Goal: Use online tool/utility: Use online tool/utility

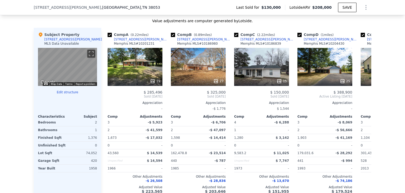
scroll to position [523, 0]
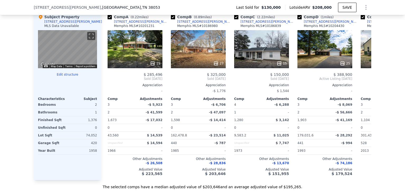
click at [68, 76] on button "Edit structure" at bounding box center [67, 74] width 59 height 4
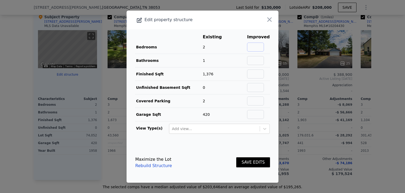
click at [253, 49] on input "text" at bounding box center [255, 46] width 17 height 9
type input "4"
click at [254, 62] on input "text" at bounding box center [255, 60] width 17 height 9
type input "2"
click at [233, 104] on td at bounding box center [238, 100] width 17 height 13
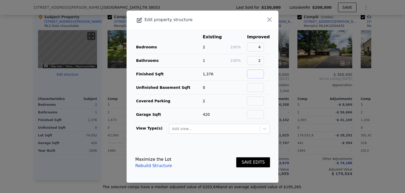
click at [252, 73] on input "text" at bounding box center [255, 73] width 17 height 9
type input "1900"
click at [248, 160] on button "SAVE EDITS" at bounding box center [253, 162] width 34 height 10
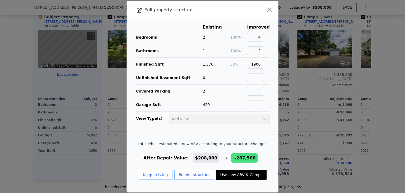
click at [232, 173] on button "Use new ARV & Comps" at bounding box center [241, 174] width 51 height 10
type input "3"
type input "2"
type input "1673"
type input "2304"
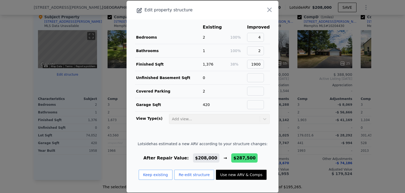
type input "43560"
type input "67953.6"
type input "$ 287,500"
type input "$ 132,090"
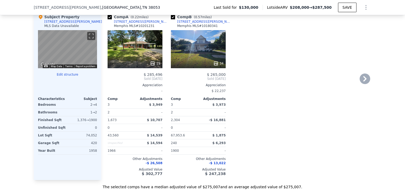
click at [146, 81] on span "Sold [DATE]" at bounding box center [135, 78] width 55 height 4
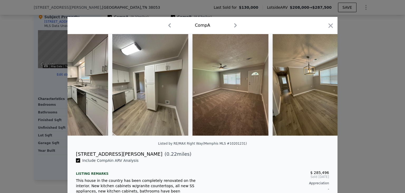
scroll to position [0, 691]
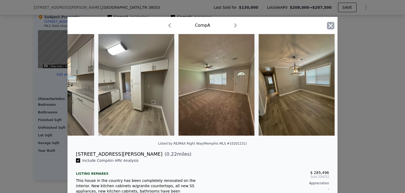
click at [329, 26] on icon "button" at bounding box center [330, 25] width 7 height 7
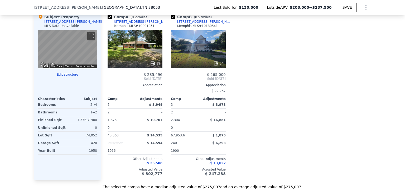
type input "4"
type input "1"
type input "1104"
type input "1903"
type input "9583.2"
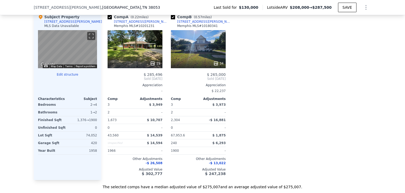
type input "301435.2"
type input "$ 208,000"
type input "$ 57,326"
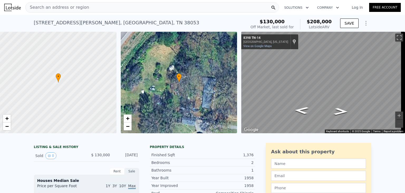
click at [57, 10] on span "Search an address or region" at bounding box center [58, 7] width 64 height 6
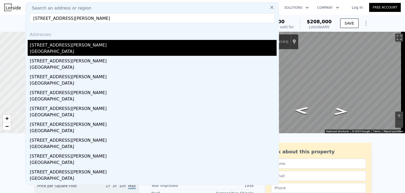
type input "[STREET_ADDRESS][PERSON_NAME]"
click at [50, 49] on div "[GEOGRAPHIC_DATA]" at bounding box center [153, 51] width 247 height 7
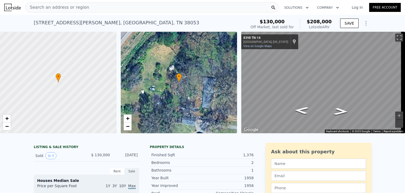
type input "2"
type input "3"
type input "1450"
type input "2539"
type input "6534"
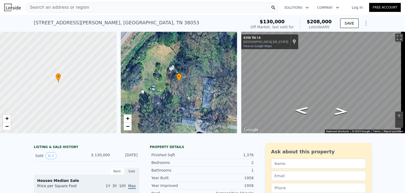
type input "15245.999999999998"
type input "$ 307,000"
type input "-$ 7,857"
